Goal: Information Seeking & Learning: Learn about a topic

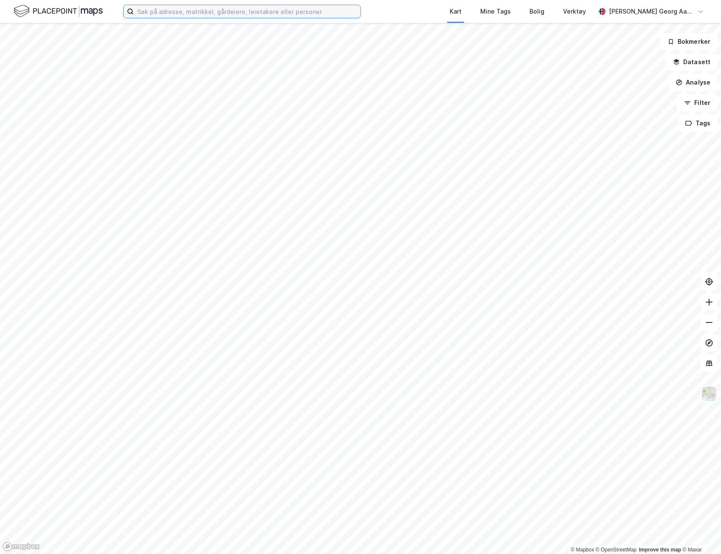
click at [274, 15] on input at bounding box center [247, 11] width 227 height 13
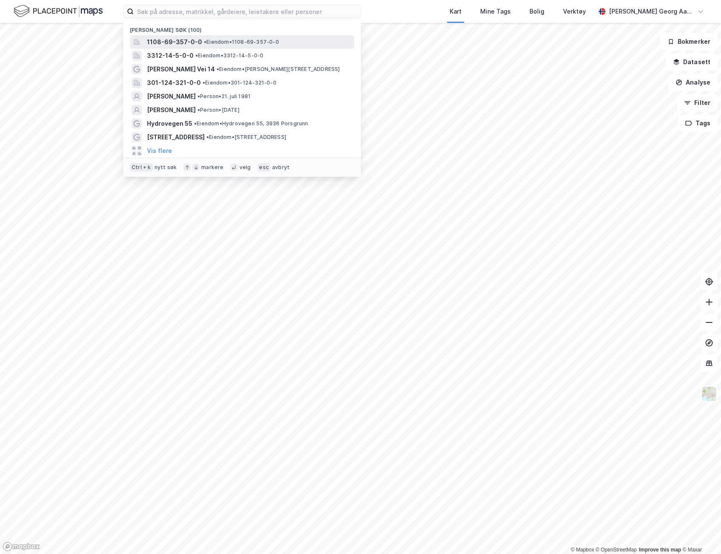
click at [208, 42] on span "• Eiendom • 1108-69-357-0-0" at bounding box center [241, 42] width 75 height 7
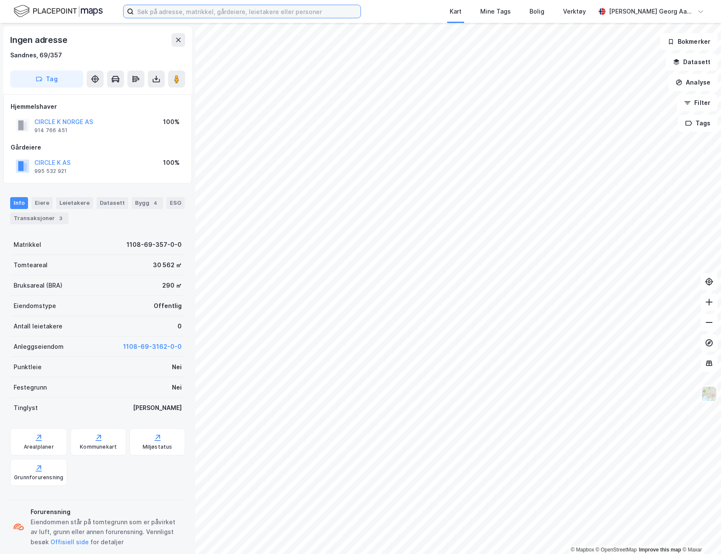
click at [254, 14] on input at bounding box center [247, 11] width 227 height 13
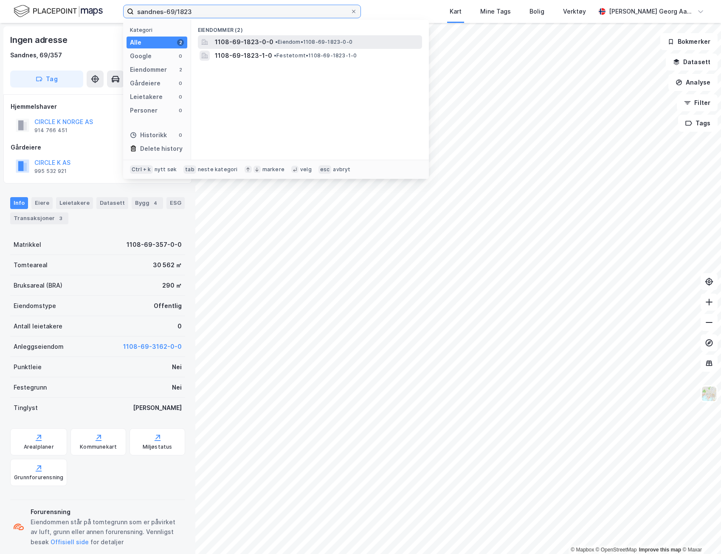
type input "sandnes-69/1823"
click at [356, 38] on div "1108-69-1823-0-0 • Eiendom • 1108-69-1823-0-0" at bounding box center [318, 42] width 206 height 10
